Goal: Use online tool/utility: Utilize a website feature to perform a specific function

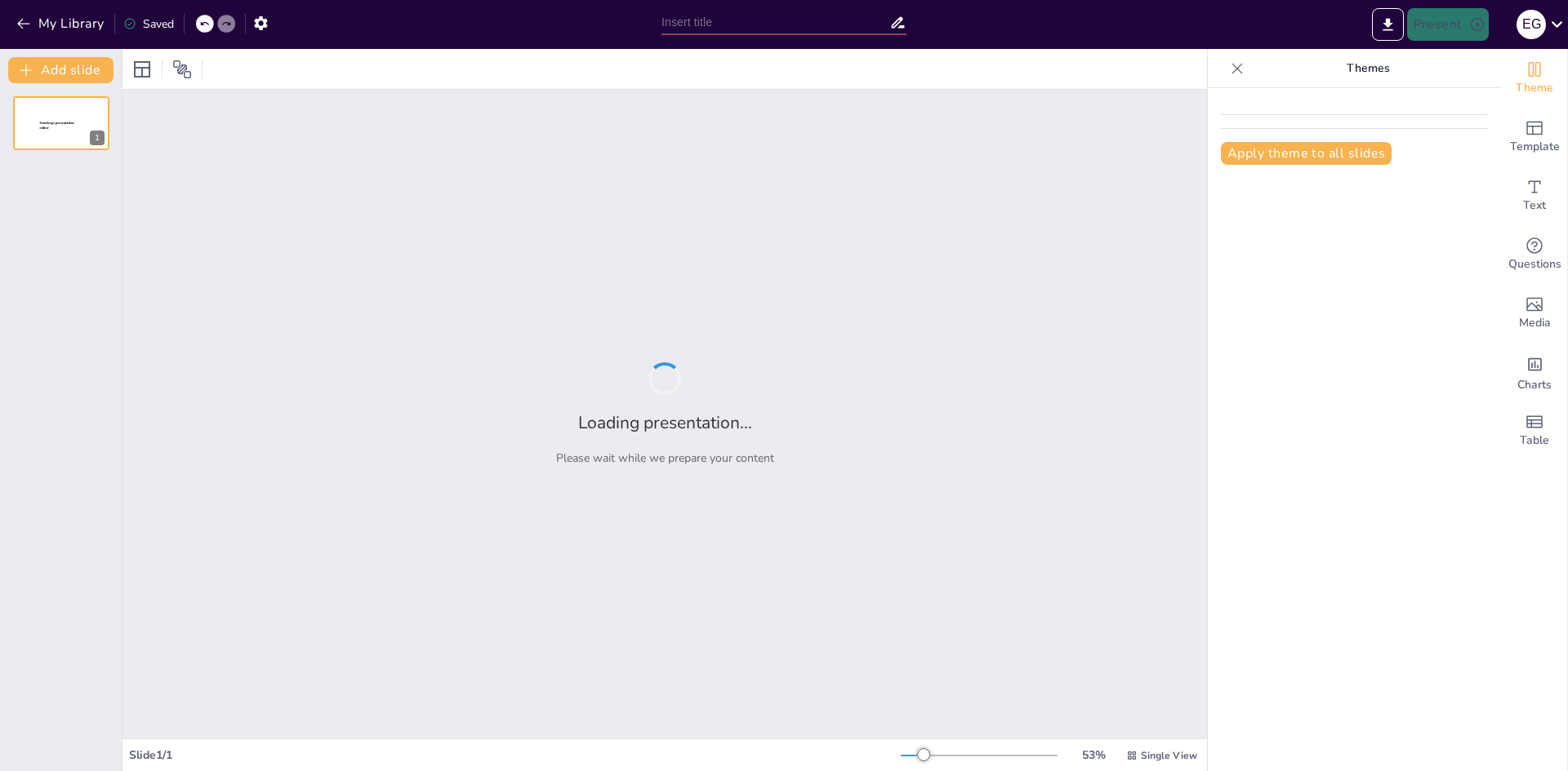
type input "Resultados en Acción: Mejoras en la Incorporación de Nuevos Colaboradores"
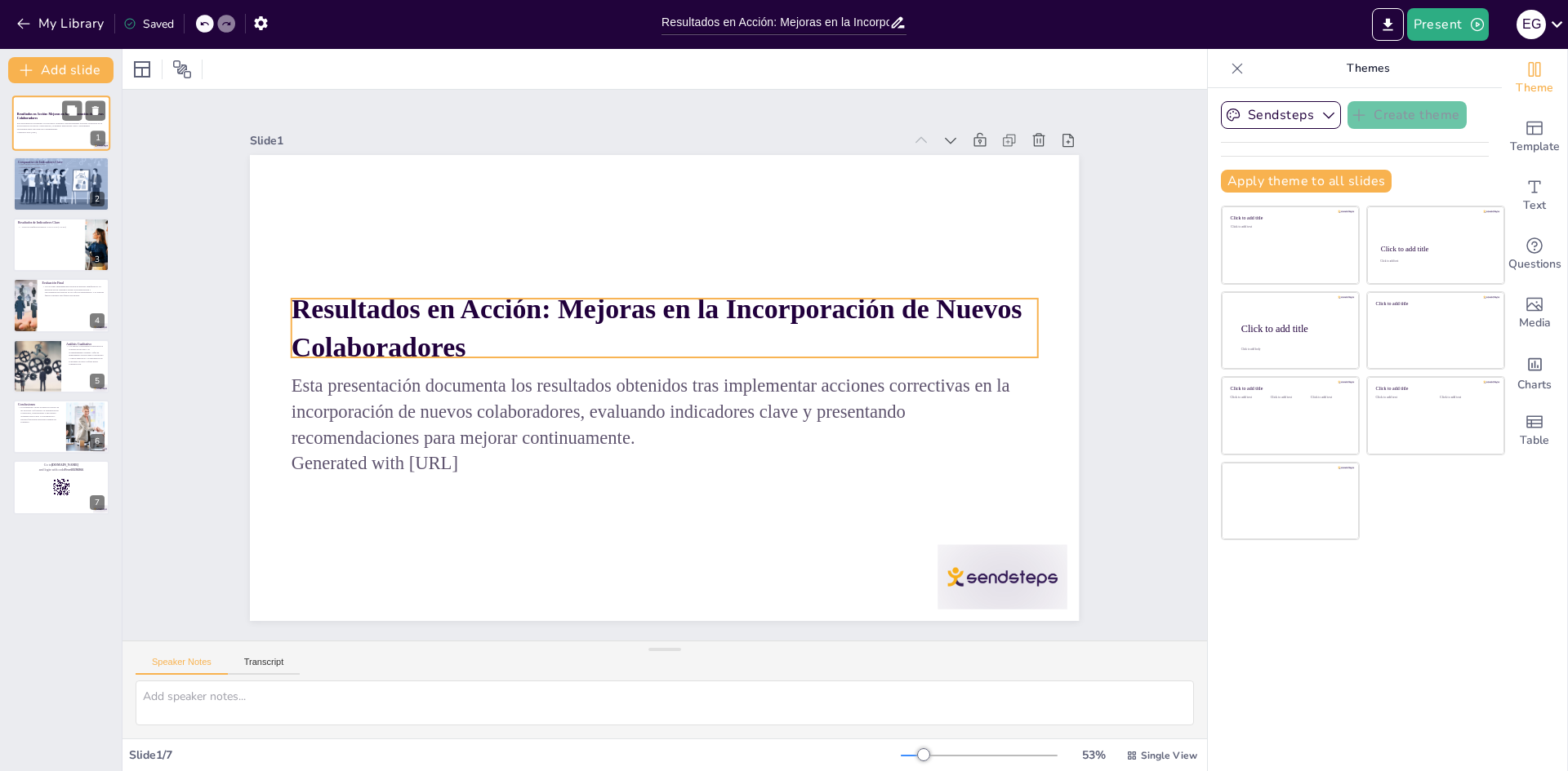
click at [25, 119] on strong "Resultados en Acción: Mejoras en la Incorporación de Nuevos Colaboradores" at bounding box center [61, 115] width 87 height 8
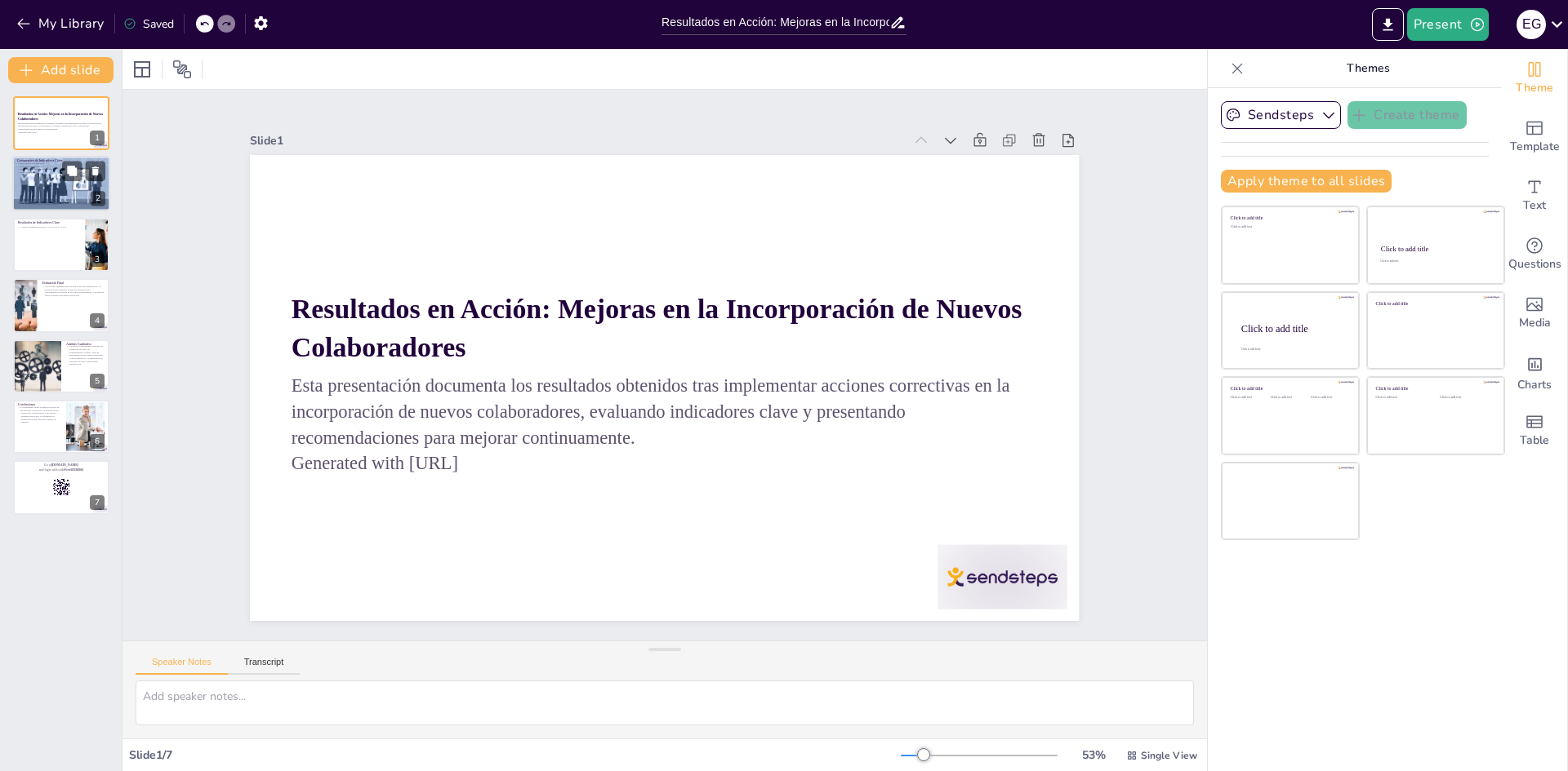
click at [55, 190] on div at bounding box center [61, 184] width 129 height 55
type textarea "Lor ipsumdolors ametc adi elitseddoe temp incid ut labor et doloremag aliquae. …"
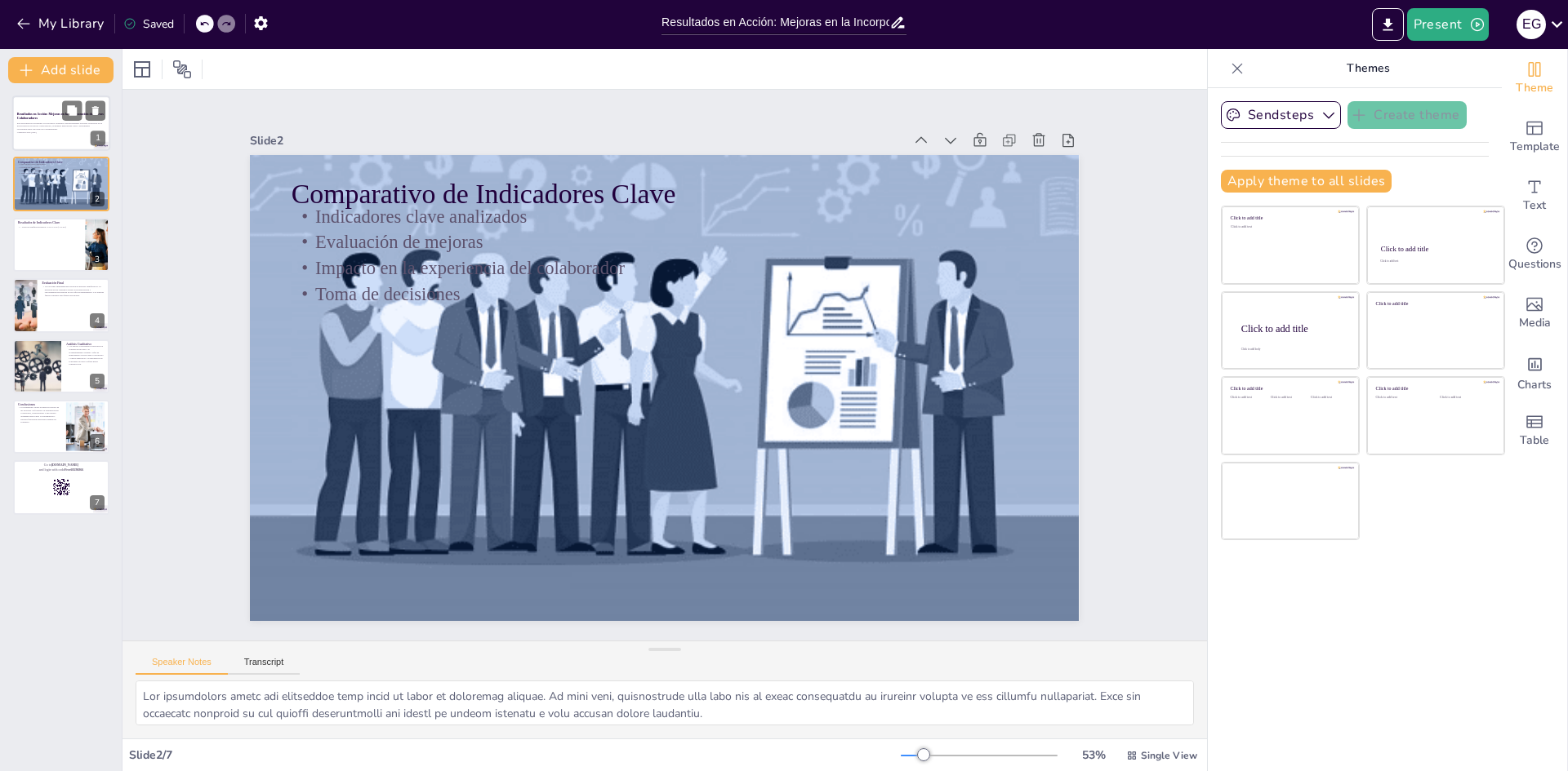
click at [49, 148] on div at bounding box center [62, 122] width 98 height 55
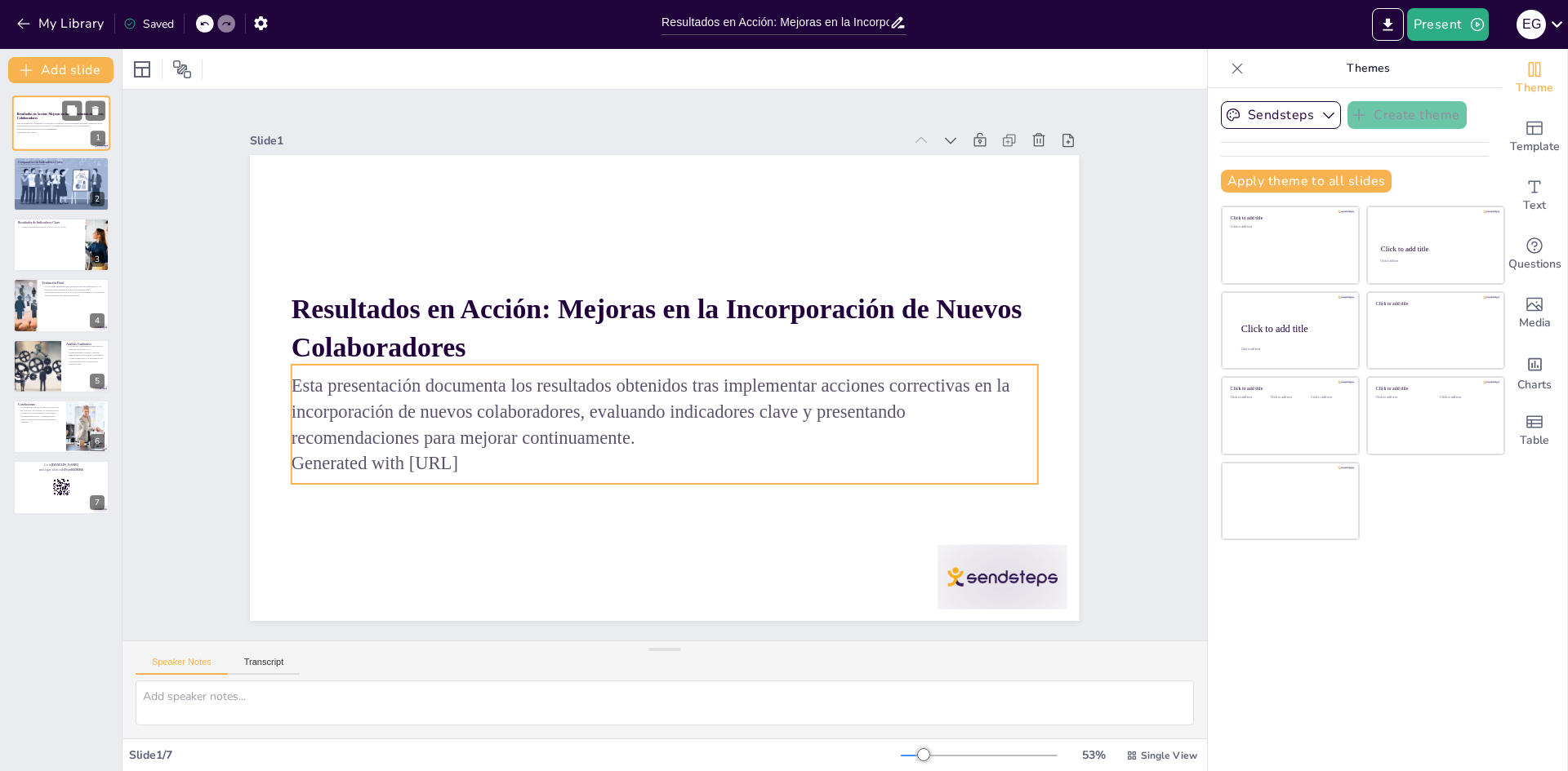
click at [43, 122] on p "Esta presentación documenta los resultados obtenidos tras implementar acciones …" at bounding box center [61, 126] width 88 height 9
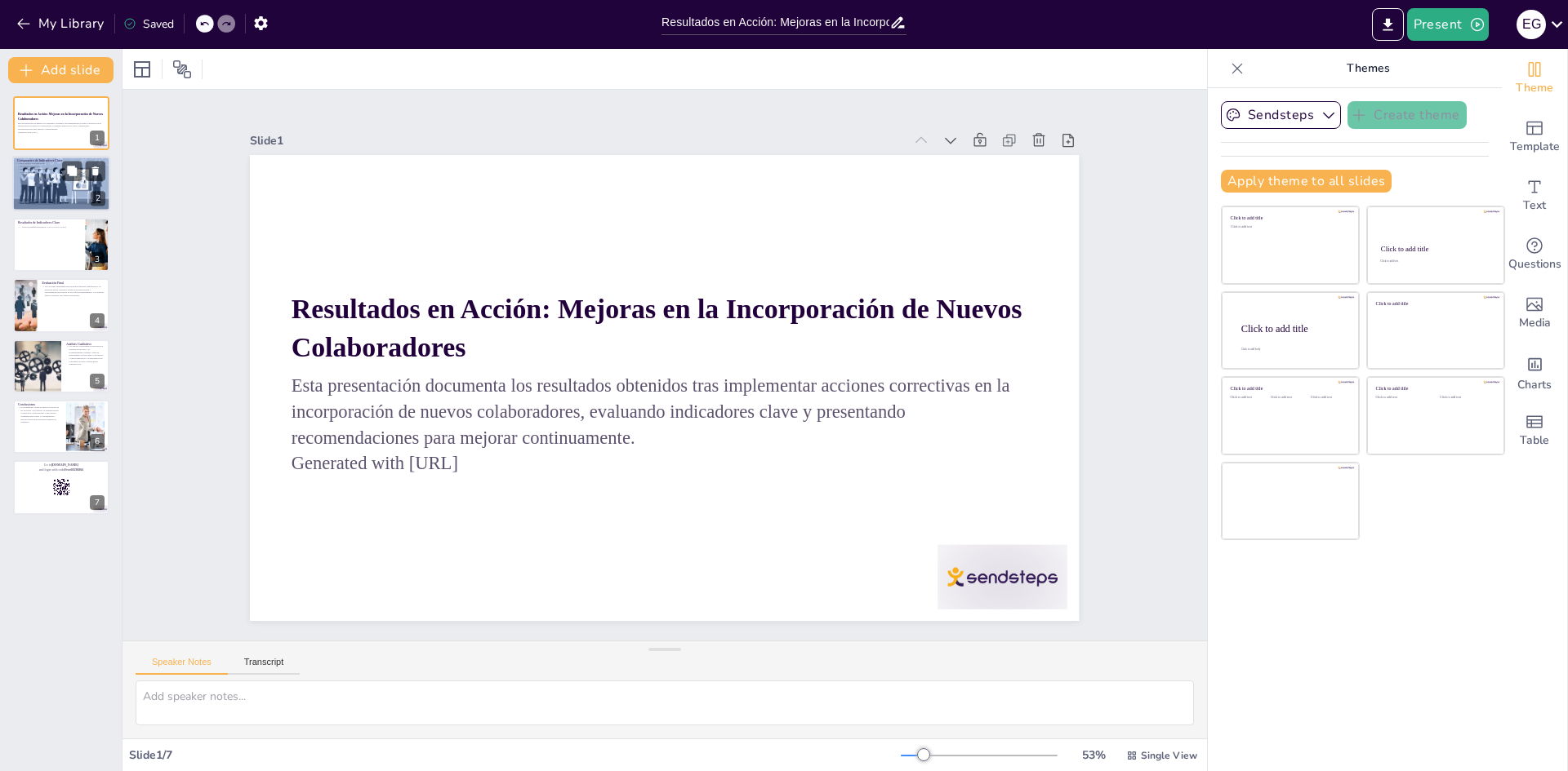
click at [36, 178] on div at bounding box center [61, 184] width 129 height 55
type textarea "Lor ipsumdolors ametc adi elitseddoe temp incid ut labor et doloremag aliquae. …"
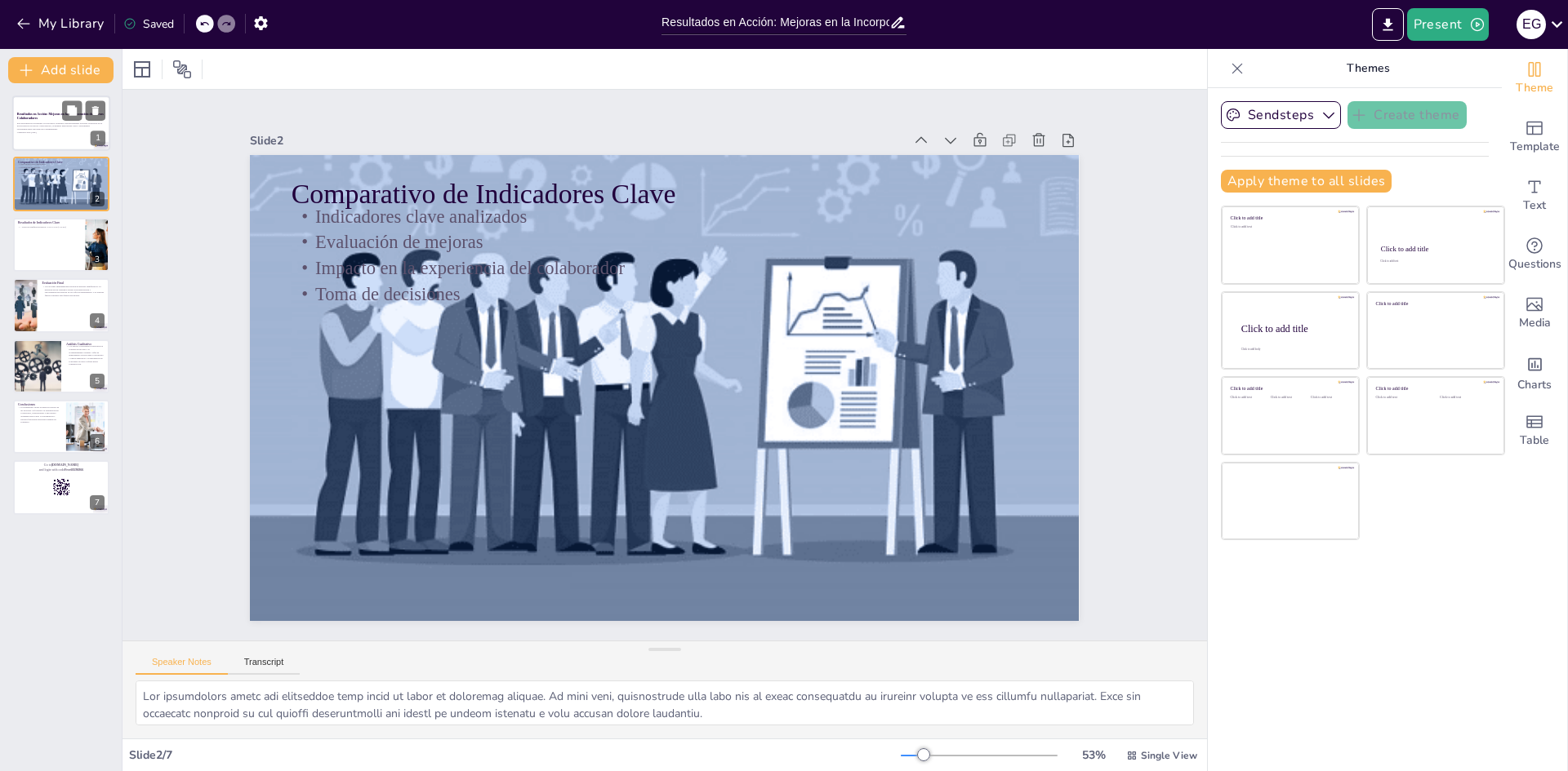
click at [45, 140] on div at bounding box center [62, 122] width 98 height 55
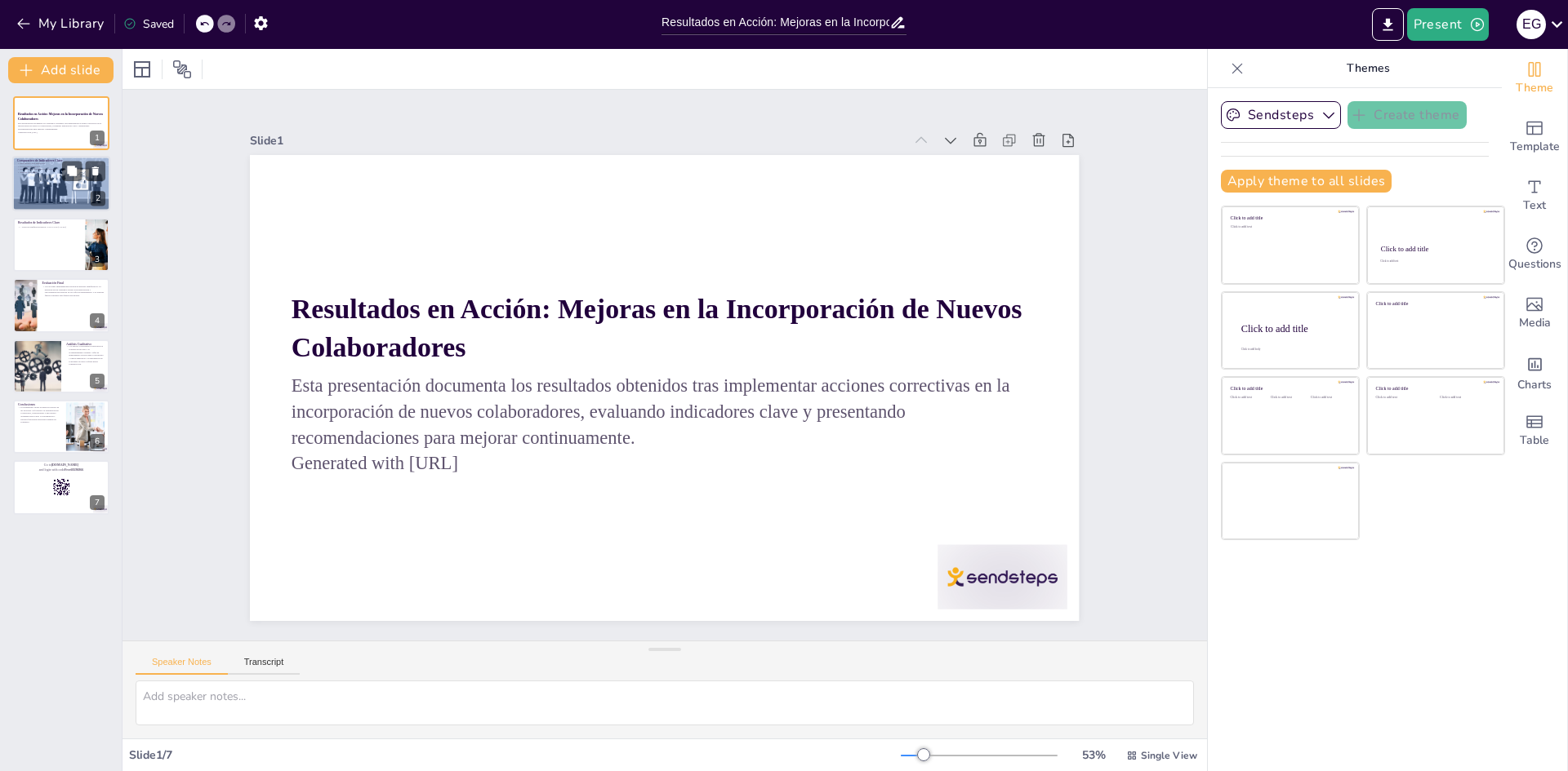
click at [57, 191] on div at bounding box center [61, 184] width 129 height 55
type textarea "Lor ipsumdolors ametc adi elitseddoe temp incid ut labor et doloremag aliquae. …"
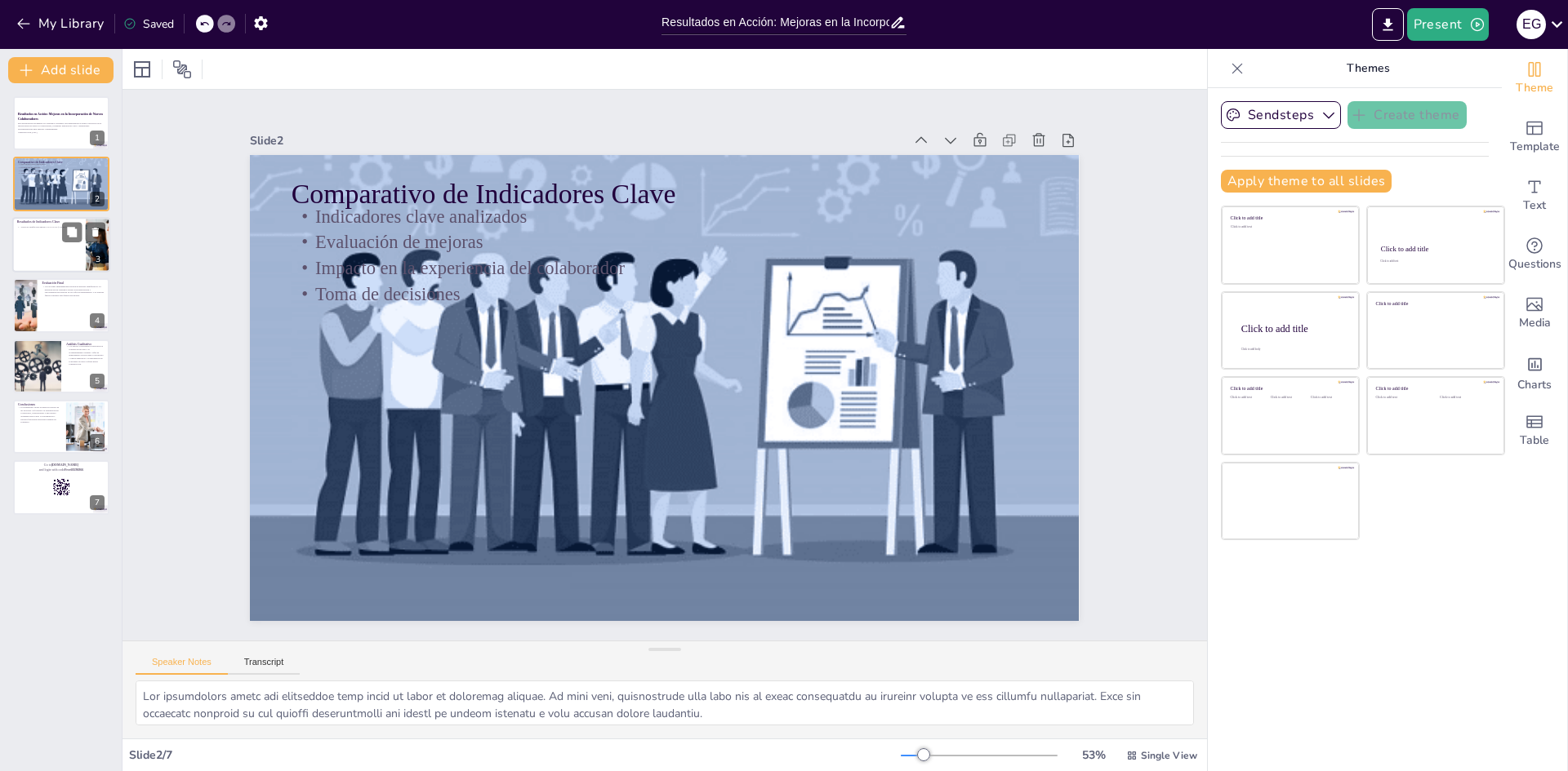
click at [73, 251] on div at bounding box center [62, 245] width 98 height 55
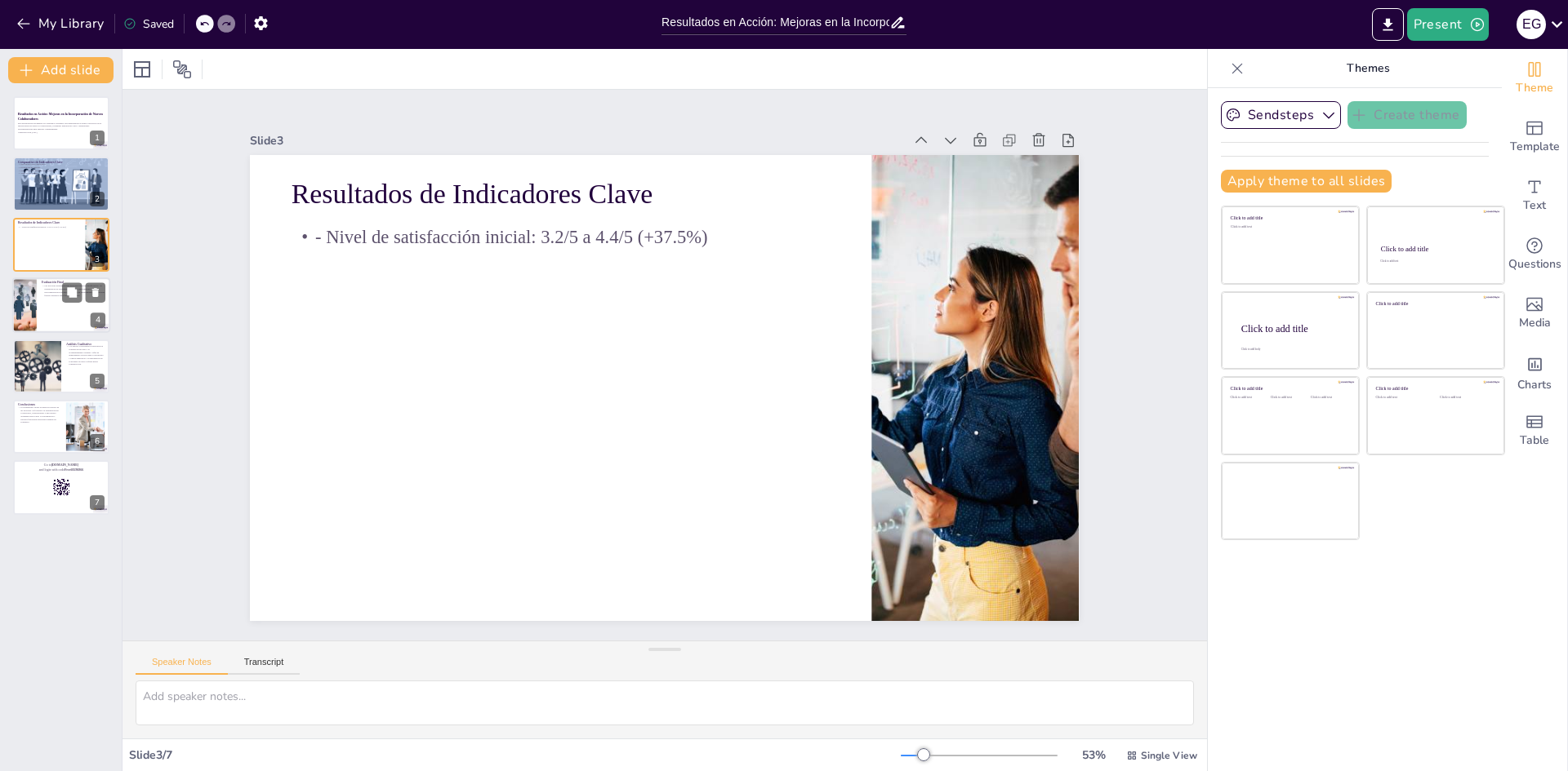
click at [59, 313] on div at bounding box center [62, 304] width 98 height 55
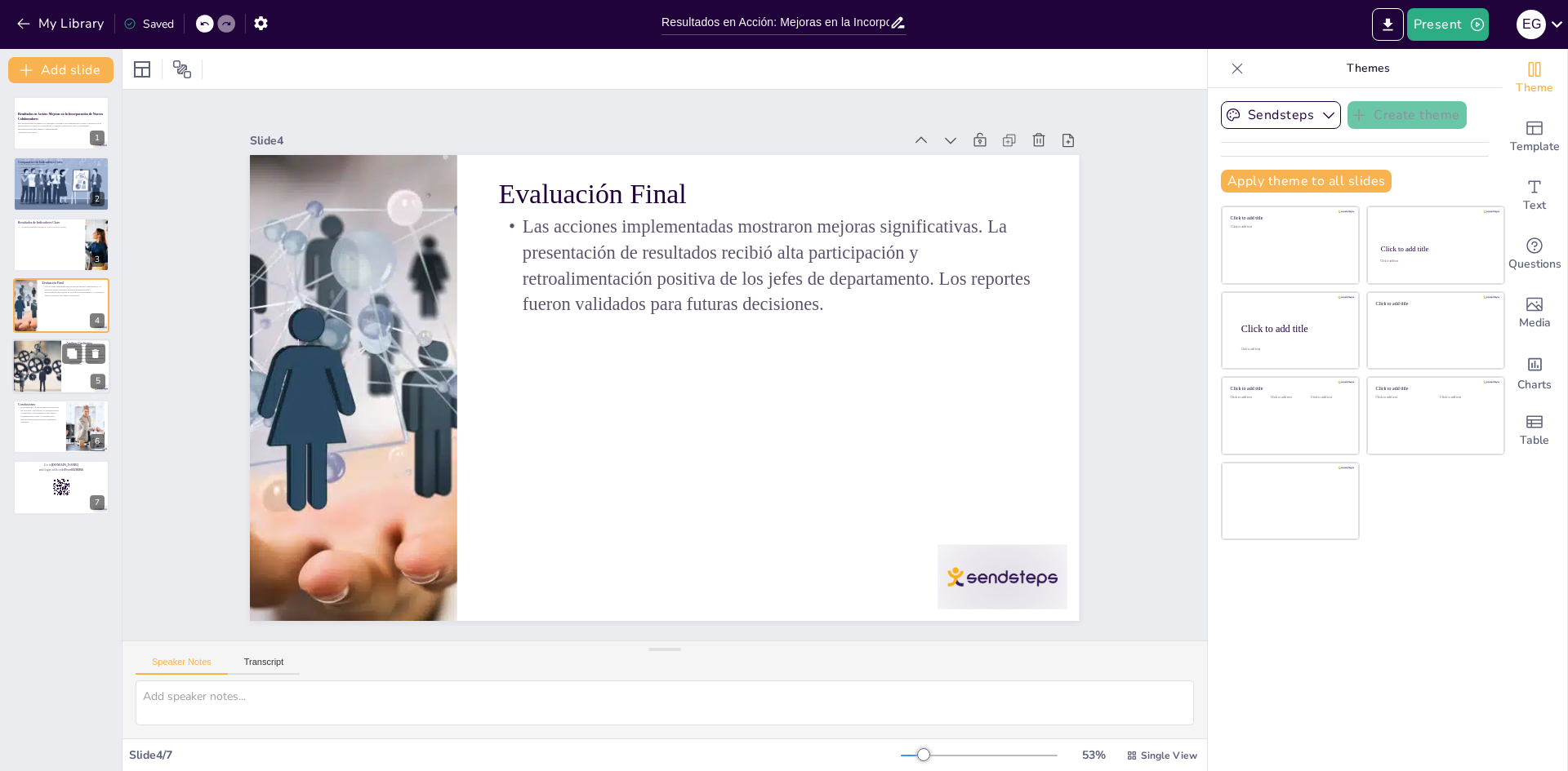
click at [68, 369] on div at bounding box center [62, 366] width 98 height 55
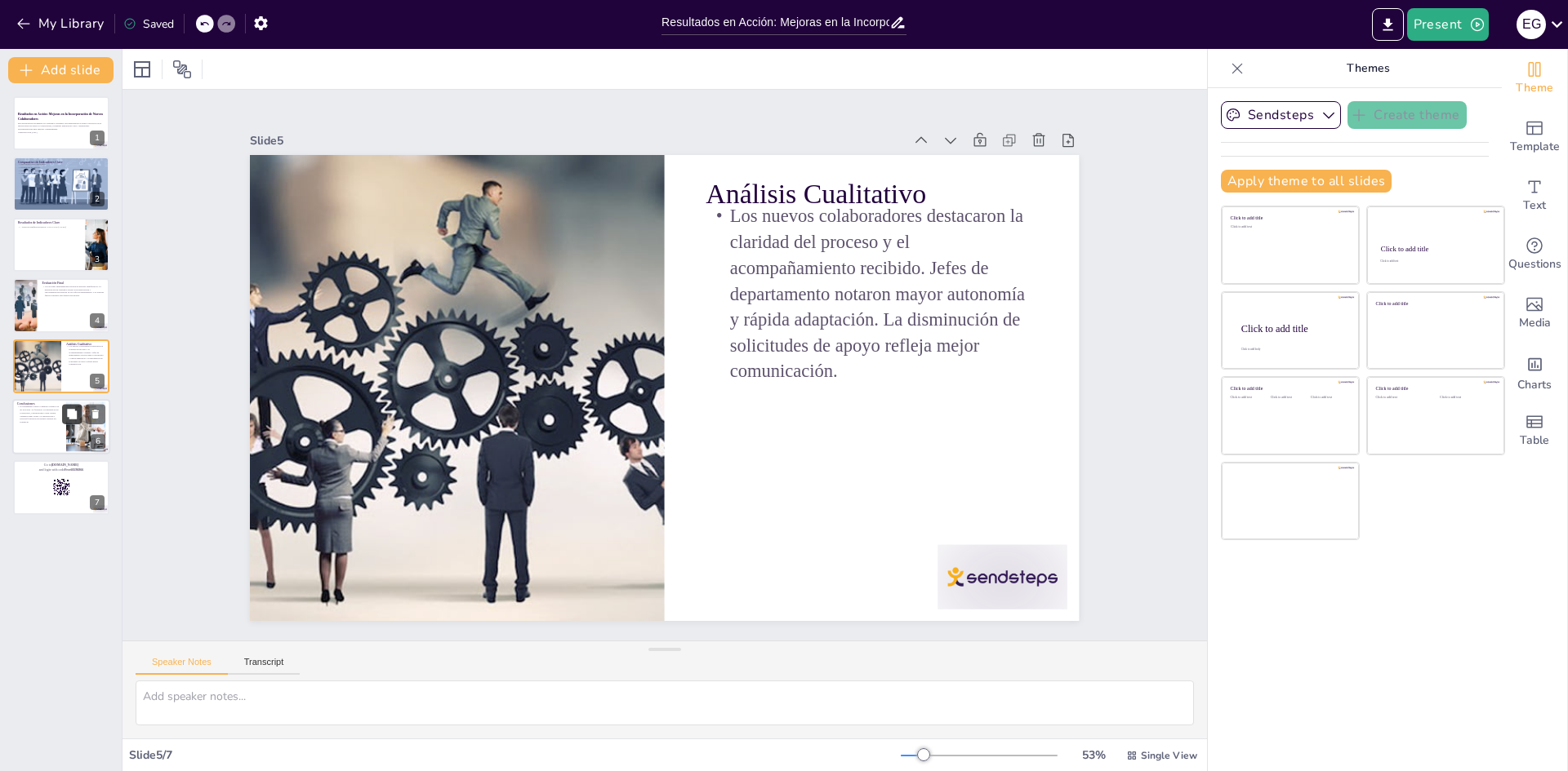
click at [63, 422] on button at bounding box center [72, 414] width 20 height 20
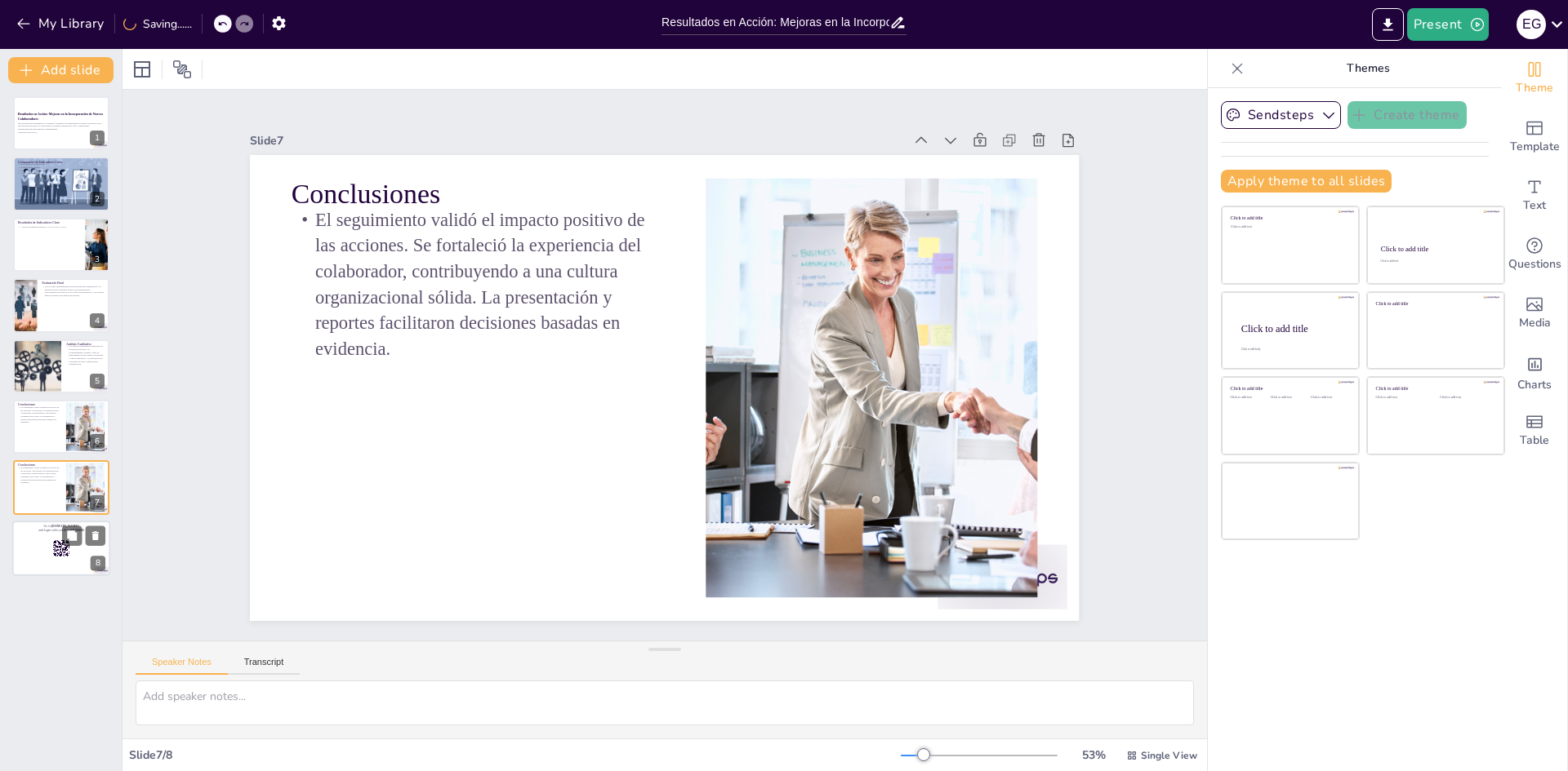
click at [57, 548] on rect at bounding box center [62, 549] width 18 height 18
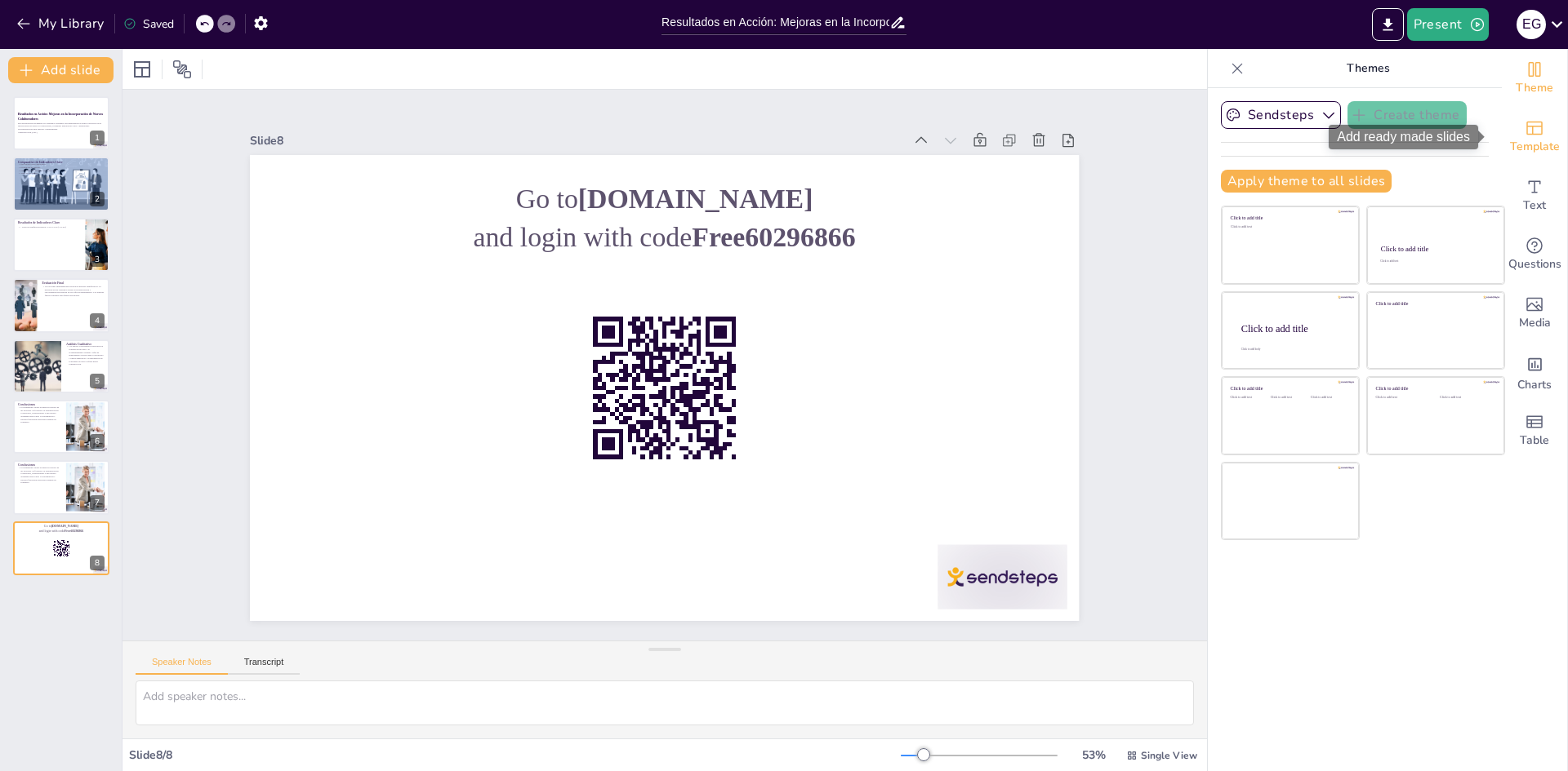
click at [1534, 145] on span "Template" at bounding box center [1534, 147] width 50 height 18
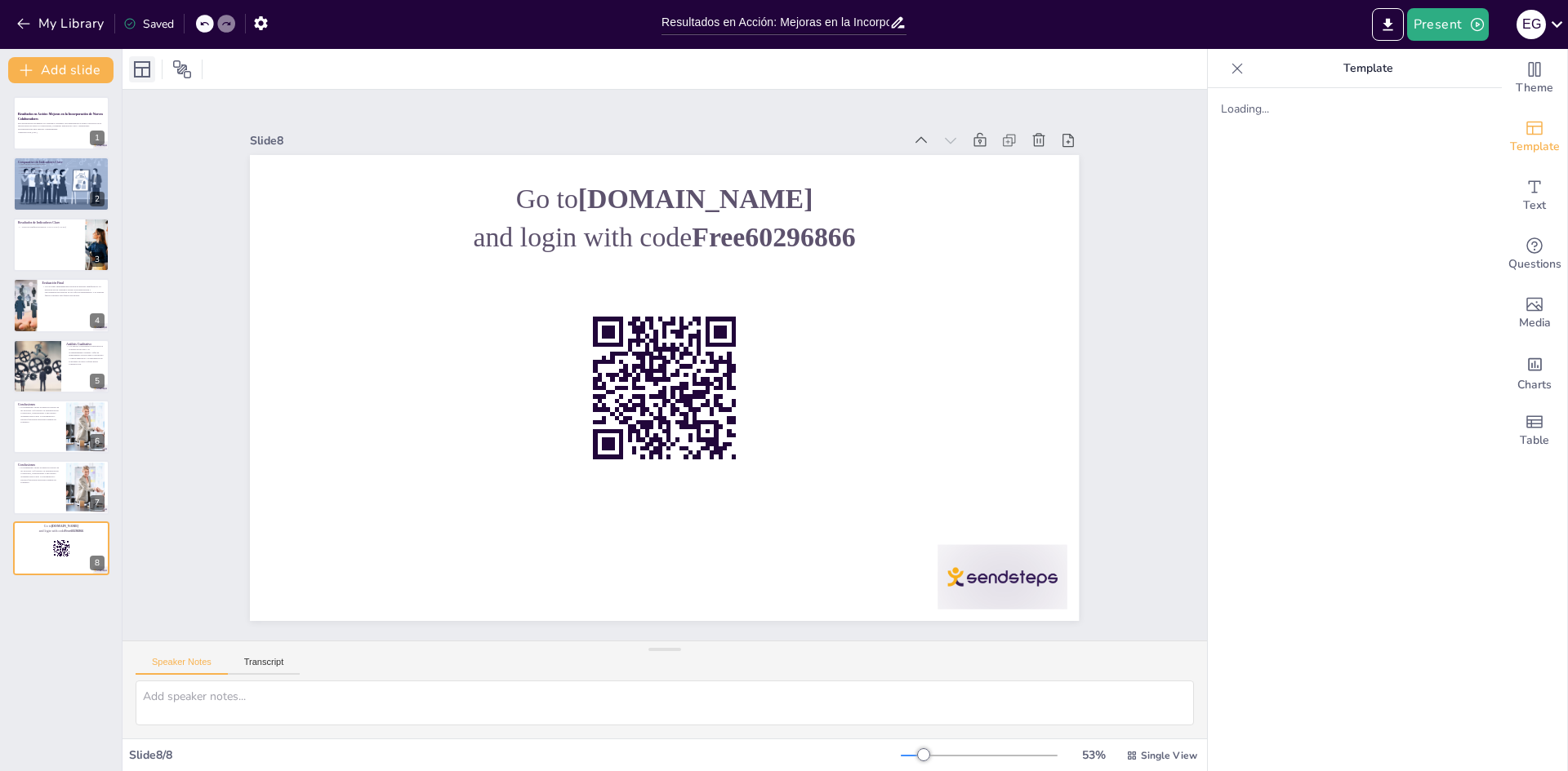
click at [140, 73] on icon at bounding box center [142, 70] width 20 height 20
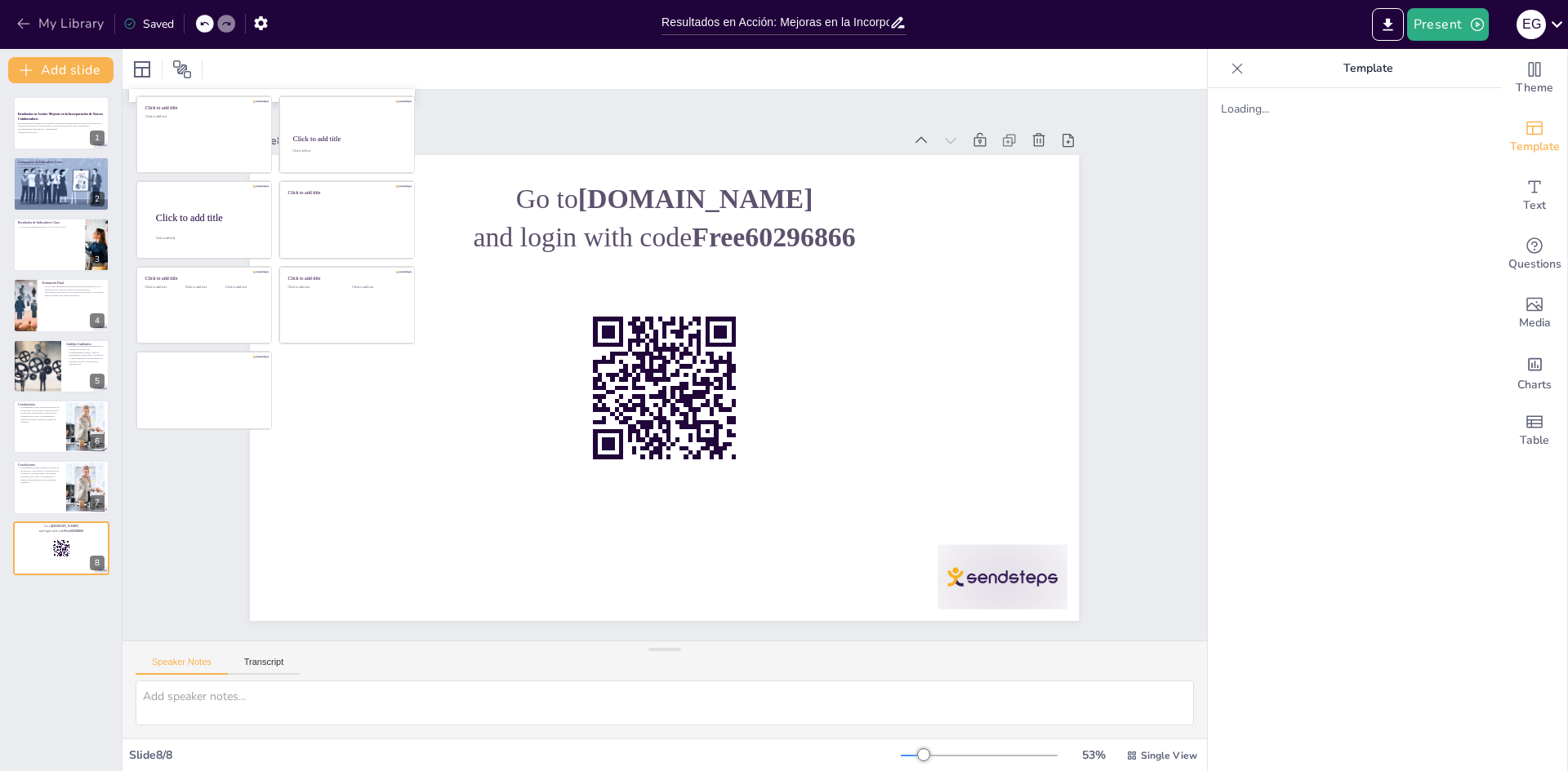
click at [18, 25] on icon "button" at bounding box center [24, 24] width 16 height 16
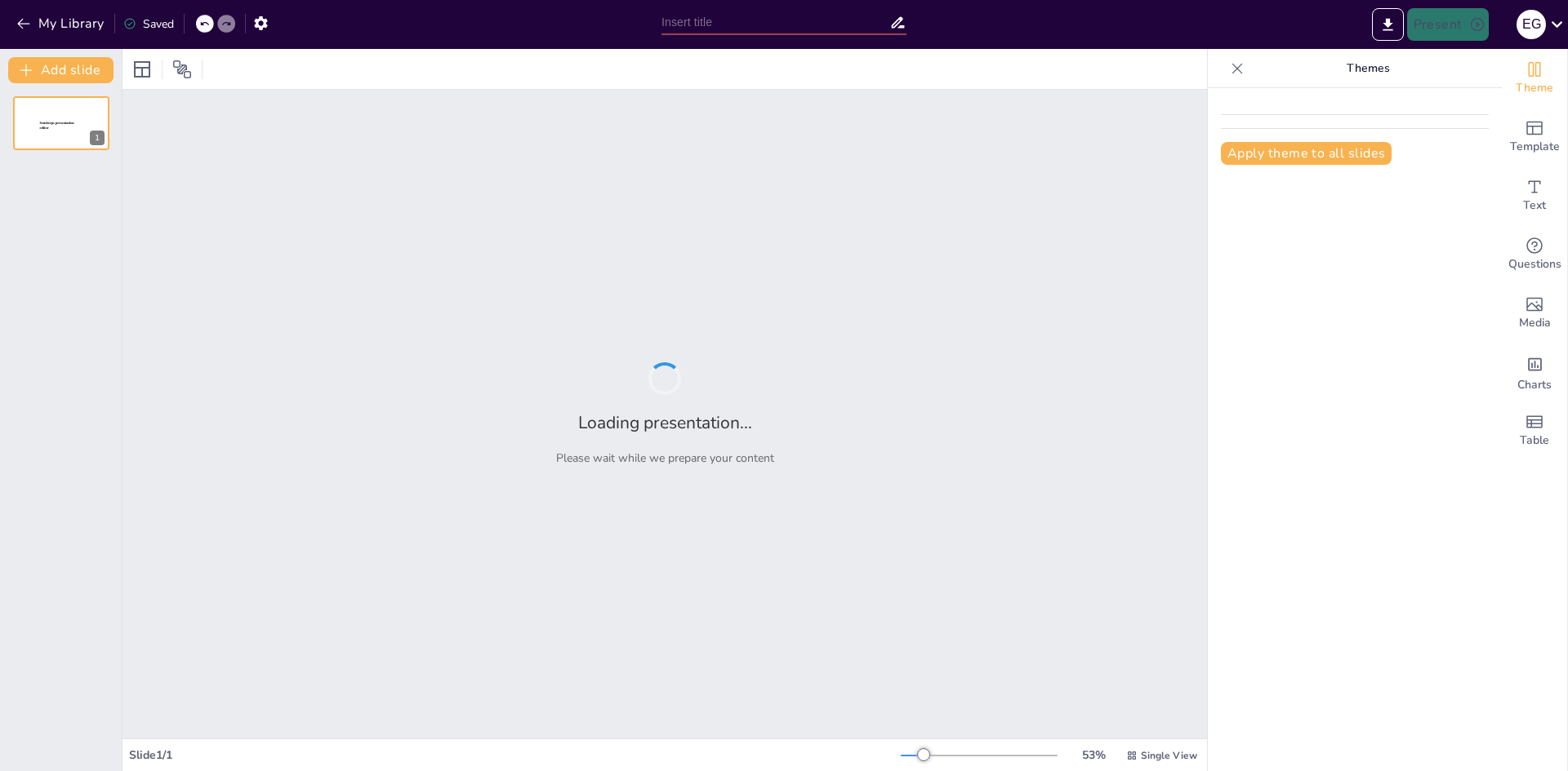
type input "Resultados en Acción: Mejoras en la Incorporación de Nuevos Colaboradores"
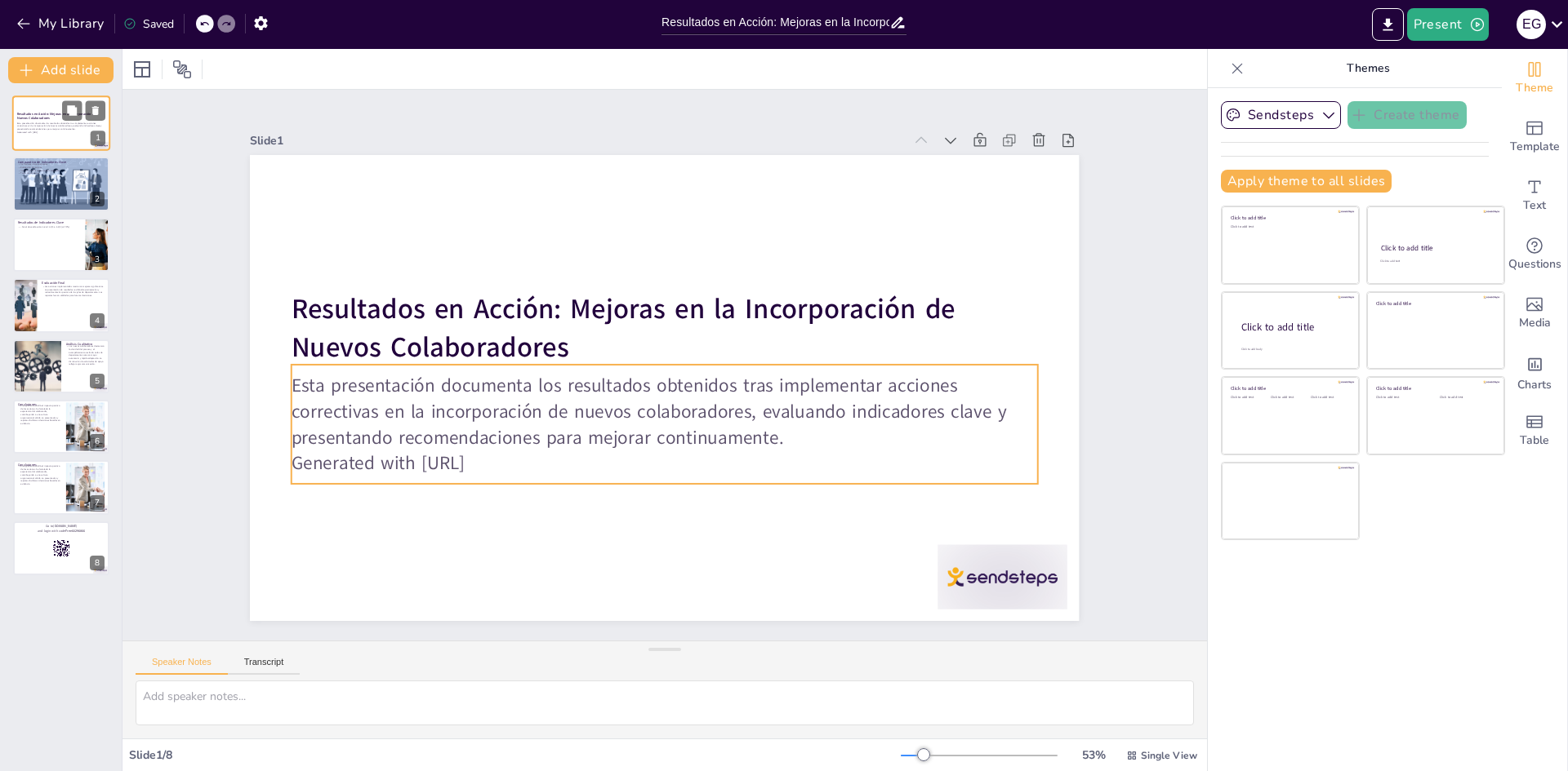
click at [37, 133] on p "Generated with [URL]" at bounding box center [61, 132] width 88 height 4
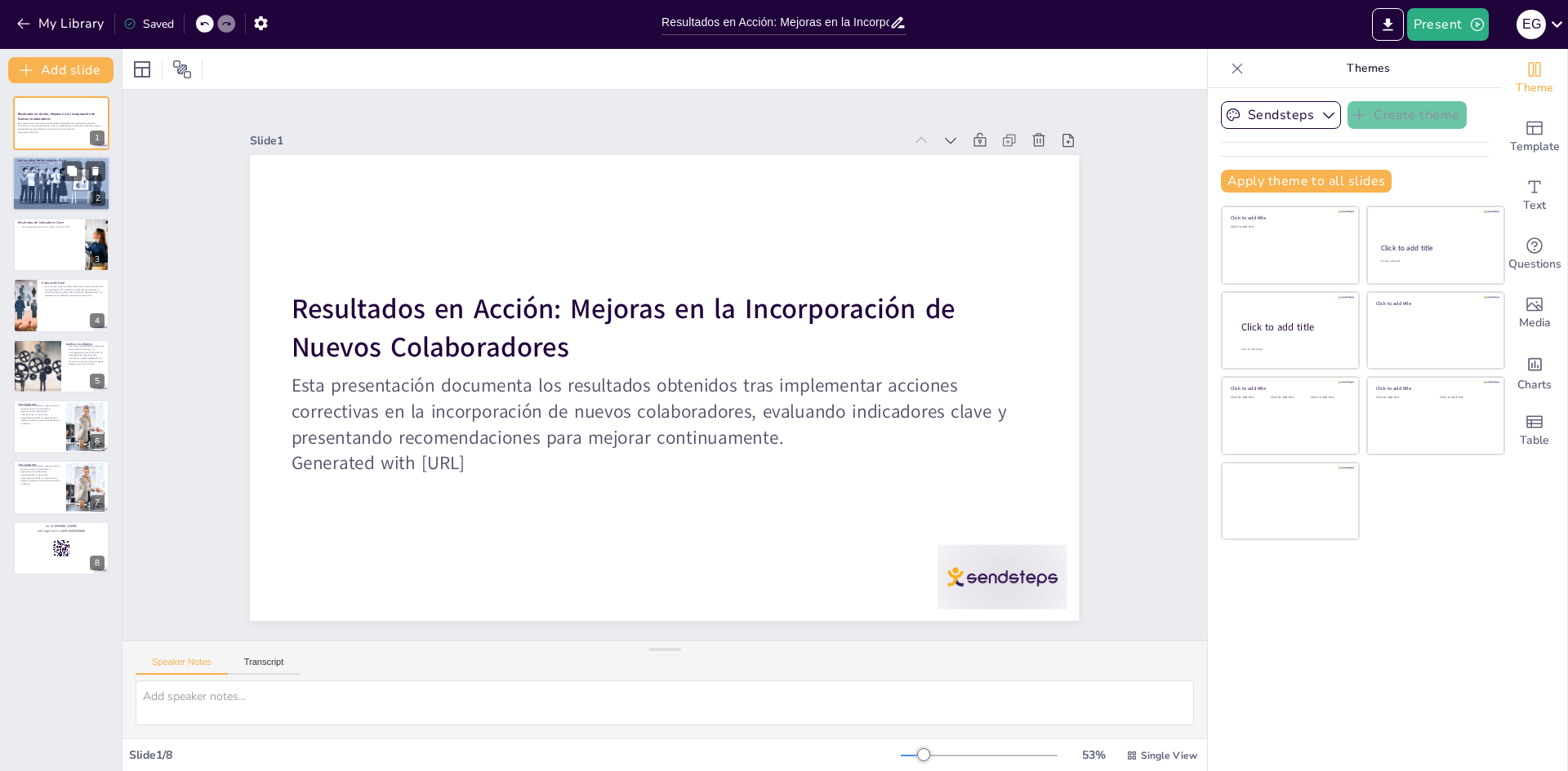
click at [34, 179] on div at bounding box center [61, 184] width 129 height 55
type textarea "Lor ipsumdolors ametc adi elitseddoe temp incid ut labor et doloremag aliquae. …"
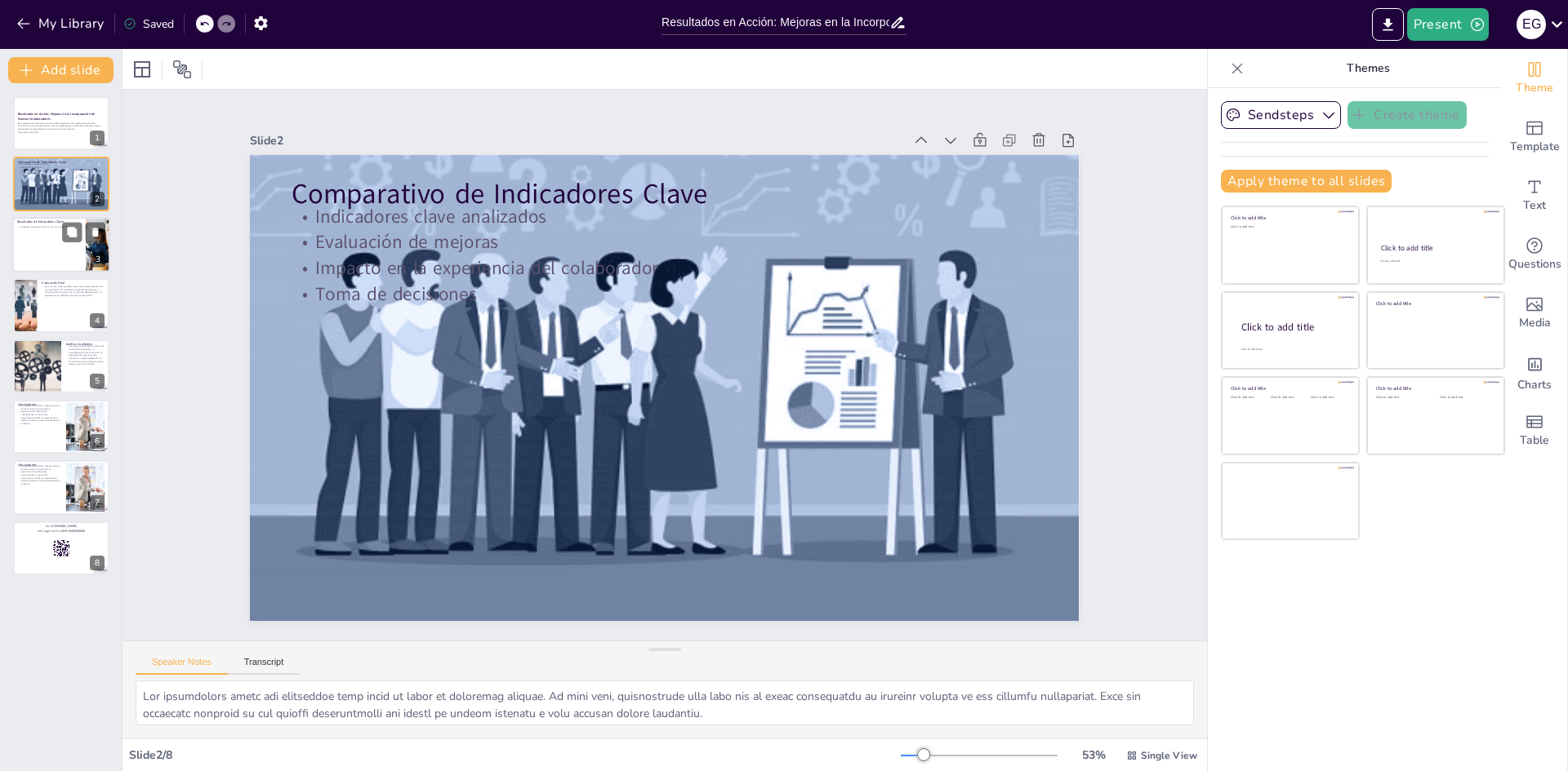
click at [61, 268] on div at bounding box center [62, 245] width 98 height 55
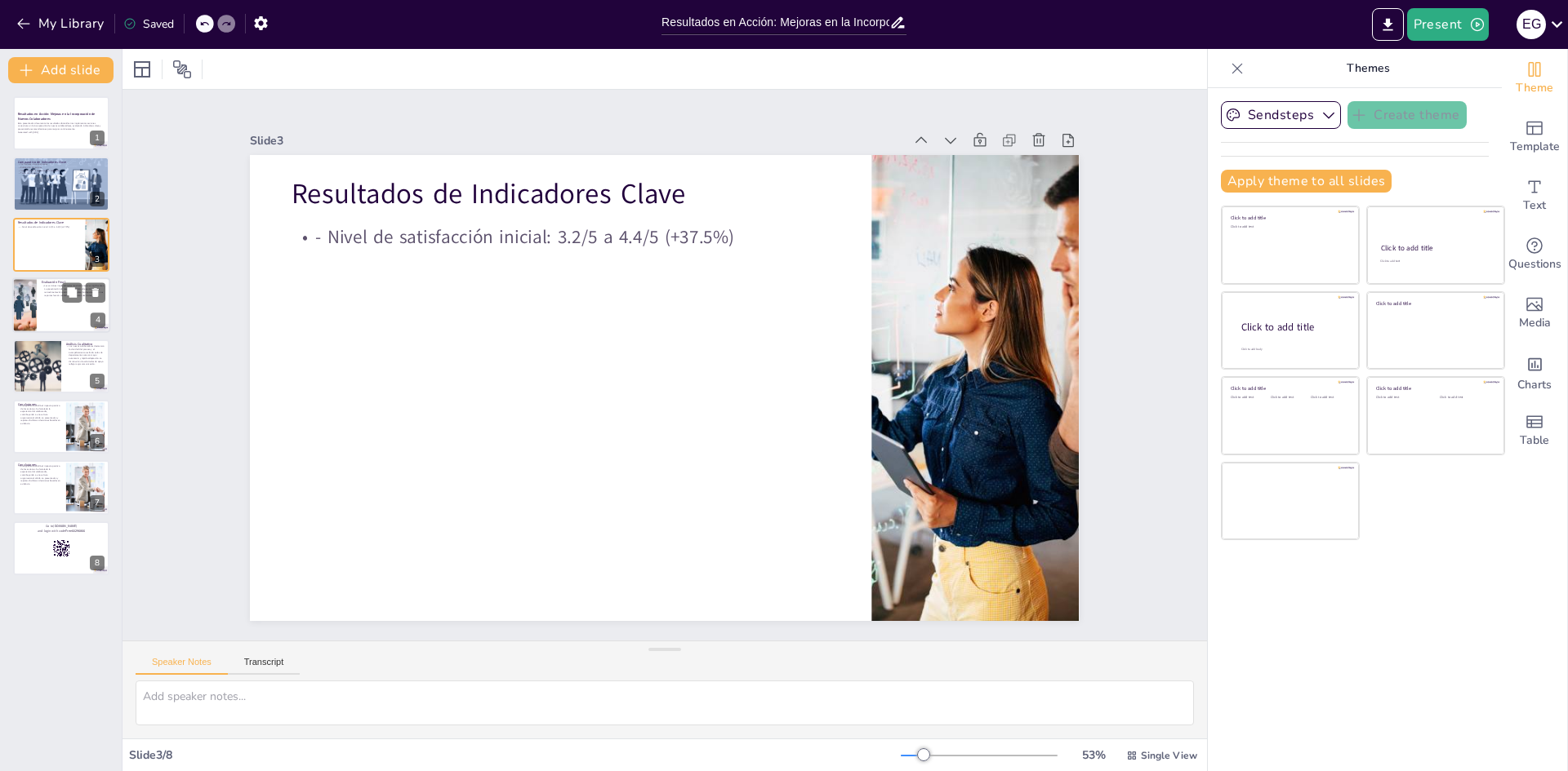
click at [37, 294] on div at bounding box center [62, 304] width 98 height 55
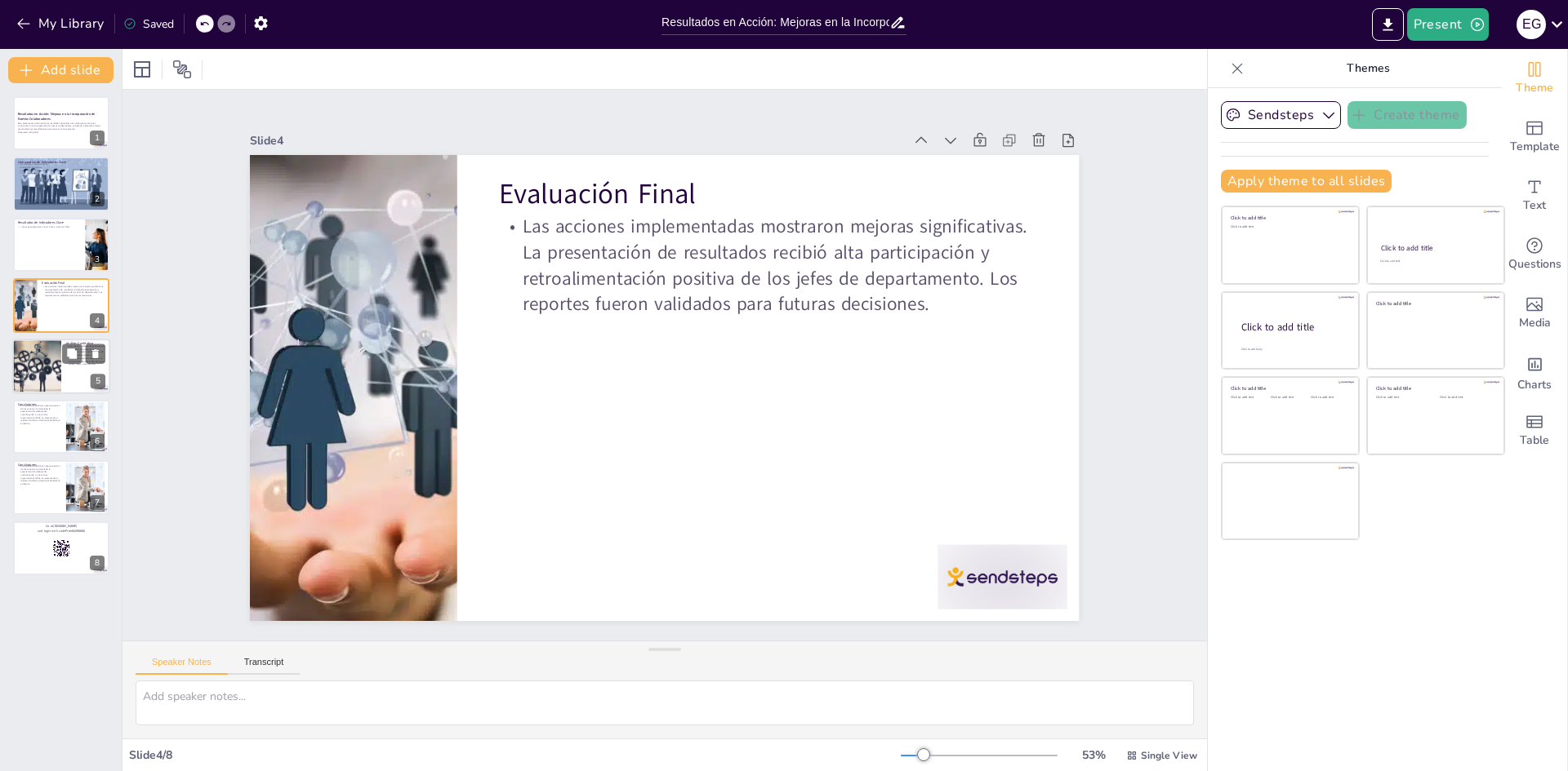
click at [70, 374] on div at bounding box center [62, 366] width 98 height 55
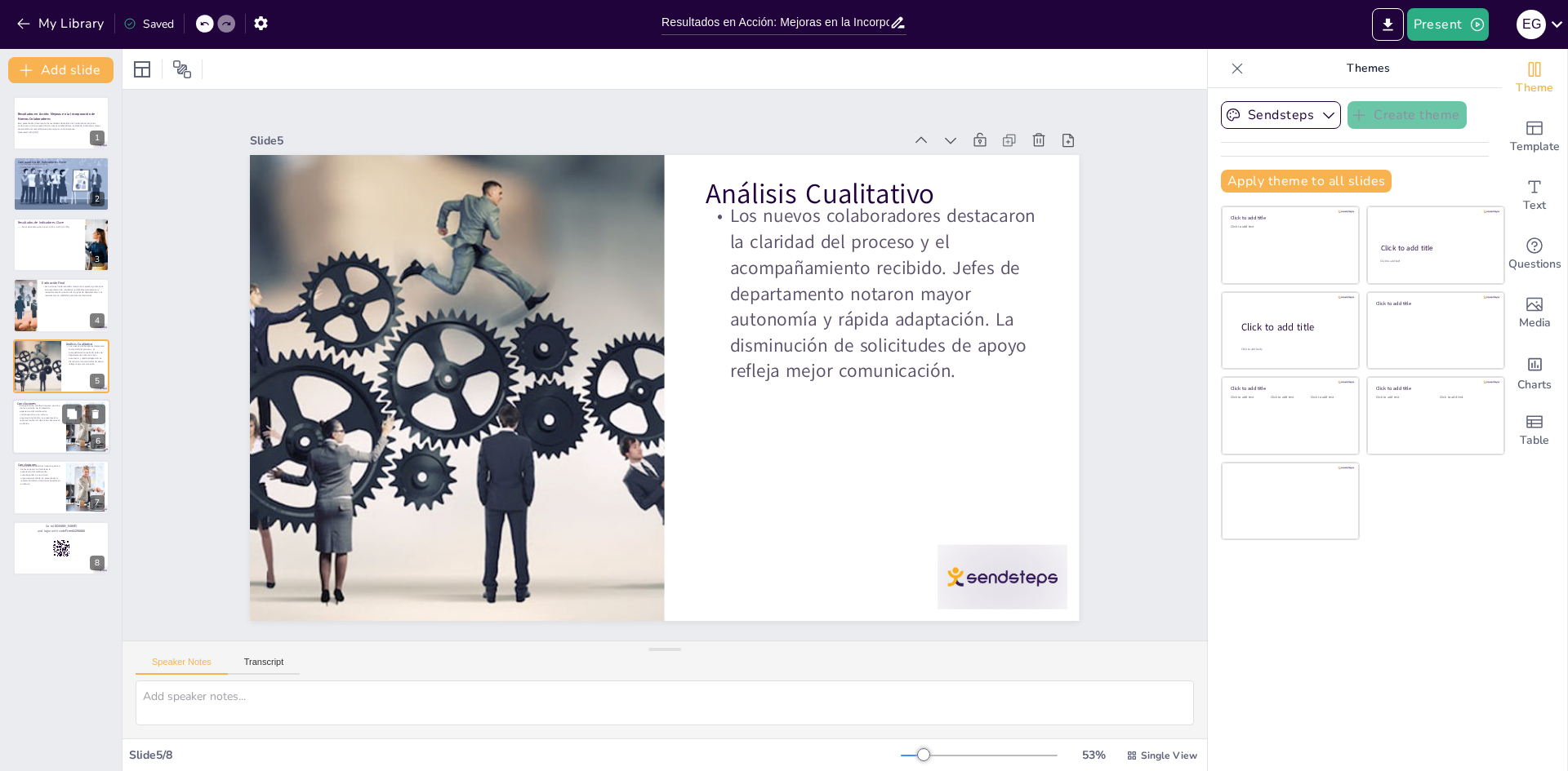
click at [45, 425] on p "El seguimiento validó el impacto positivo de las acciones. Se fortaleció la exp…" at bounding box center [39, 414] width 44 height 21
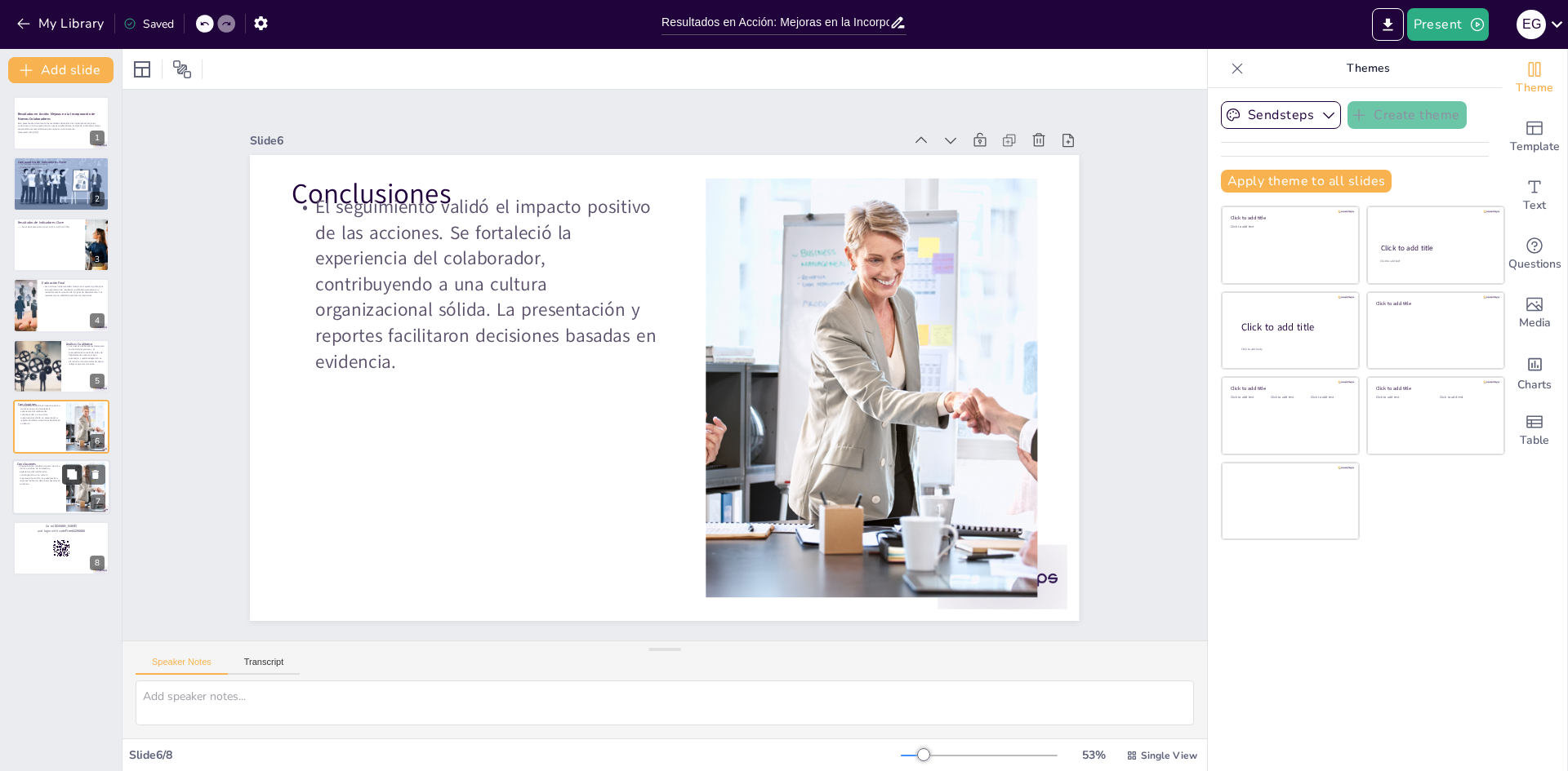
click at [79, 471] on button at bounding box center [72, 476] width 20 height 20
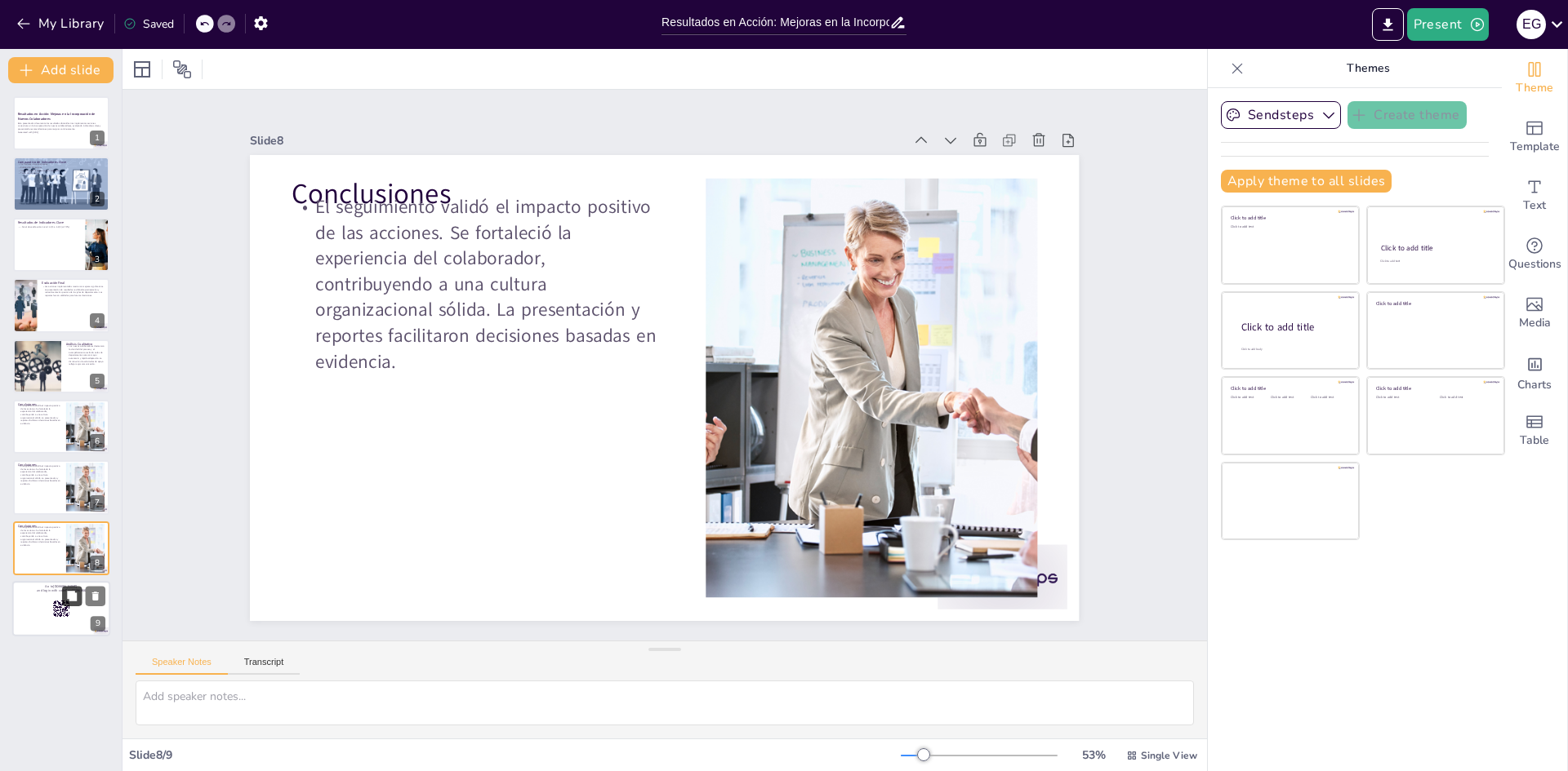
click at [73, 593] on icon at bounding box center [72, 595] width 10 height 10
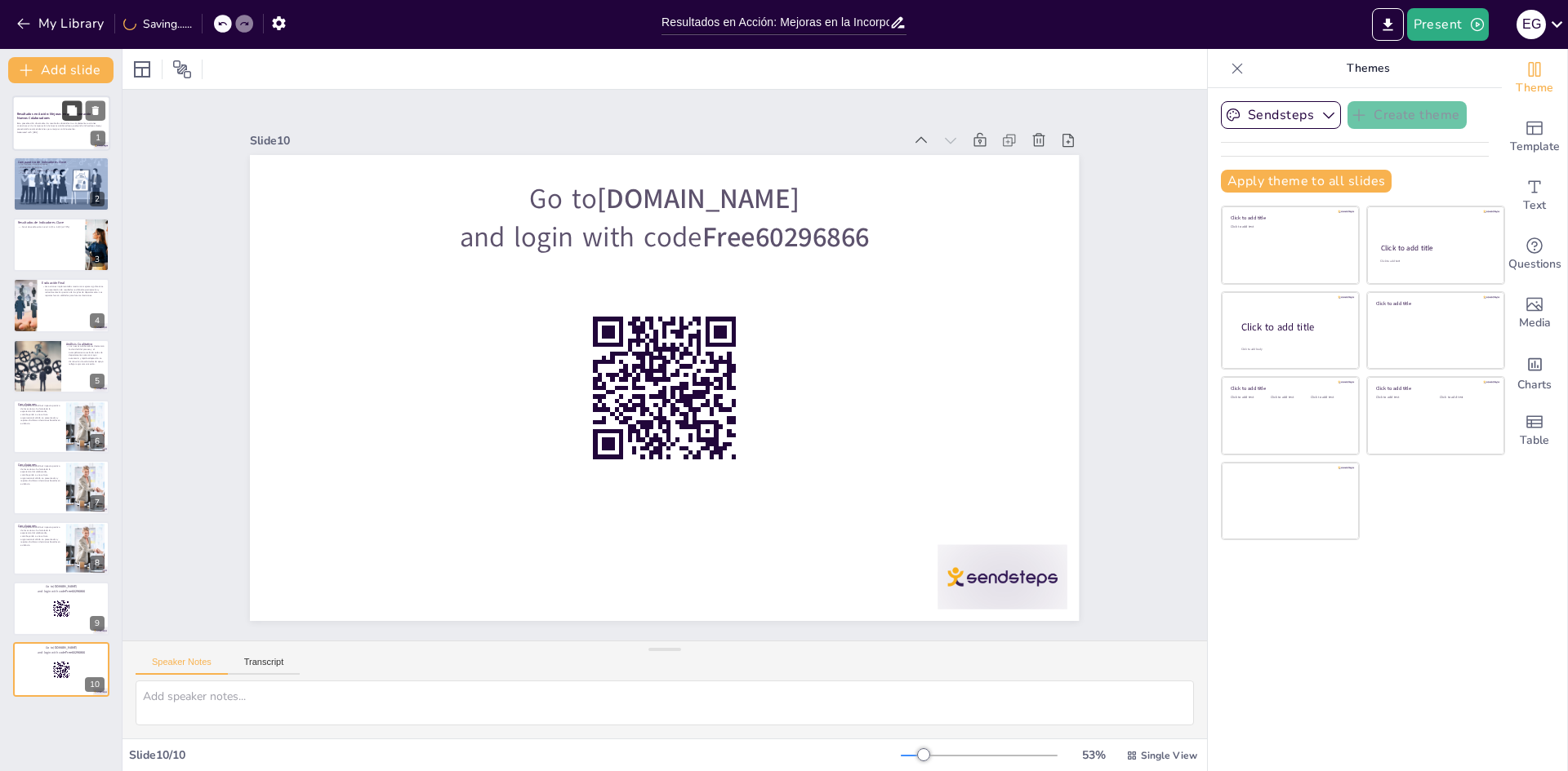
click at [67, 116] on icon at bounding box center [72, 111] width 12 height 12
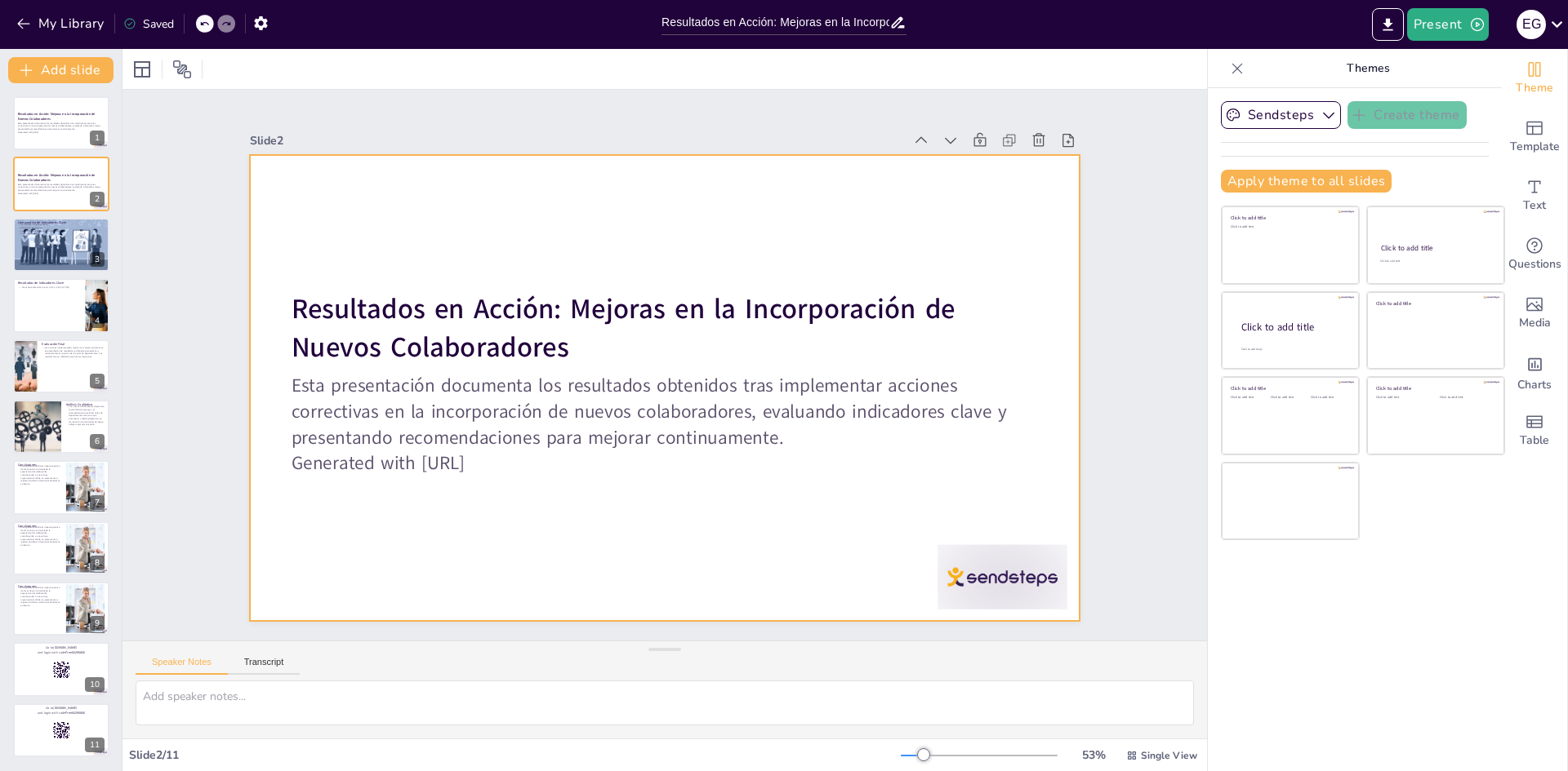
click at [738, 482] on div at bounding box center [662, 387] width 873 height 550
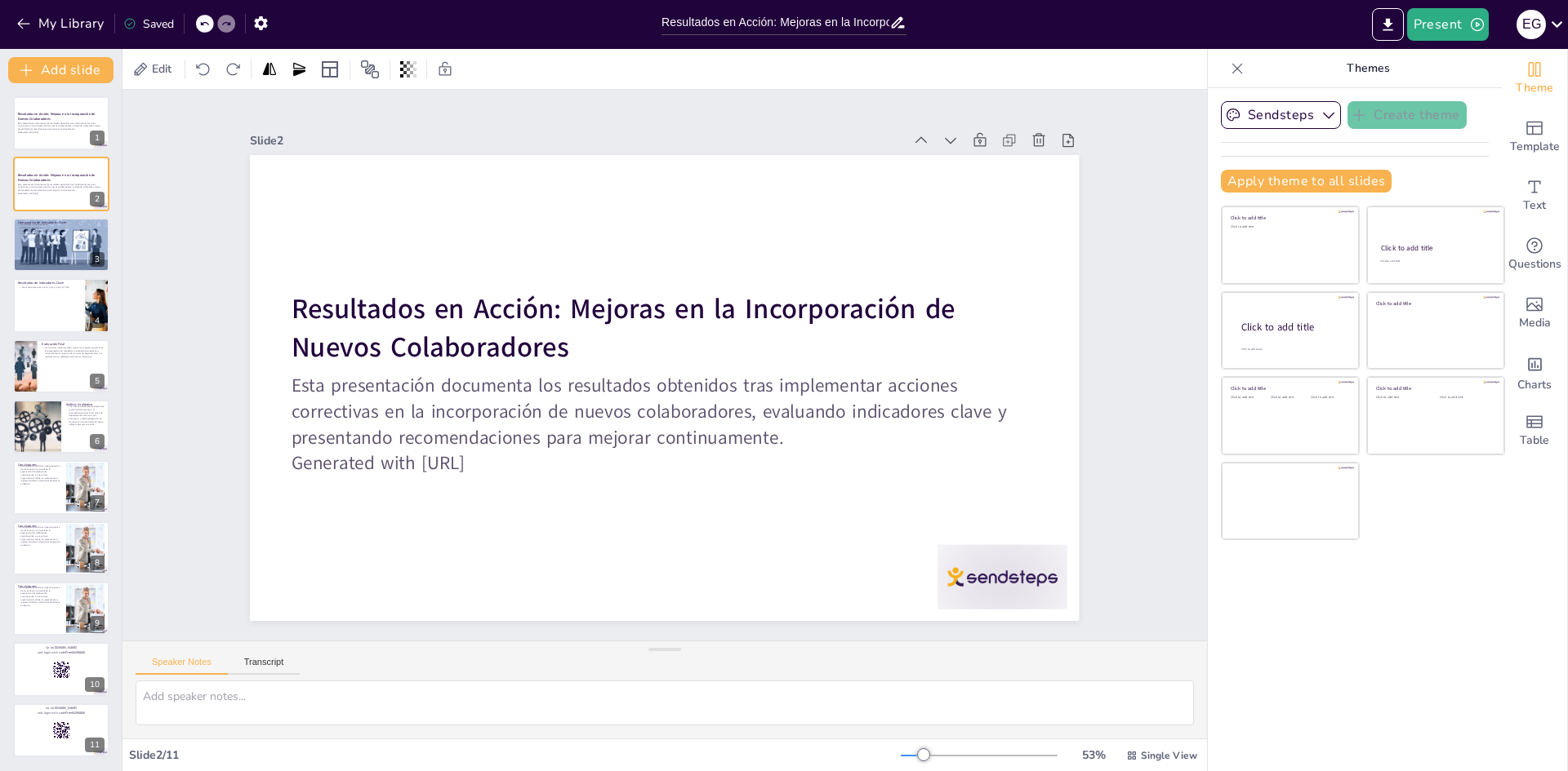
click at [1485, 707] on div "Sendsteps Create theme Apply theme to all slides Click to add title Click to ad…" at bounding box center [1355, 429] width 294 height 683
